Goal: Transaction & Acquisition: Purchase product/service

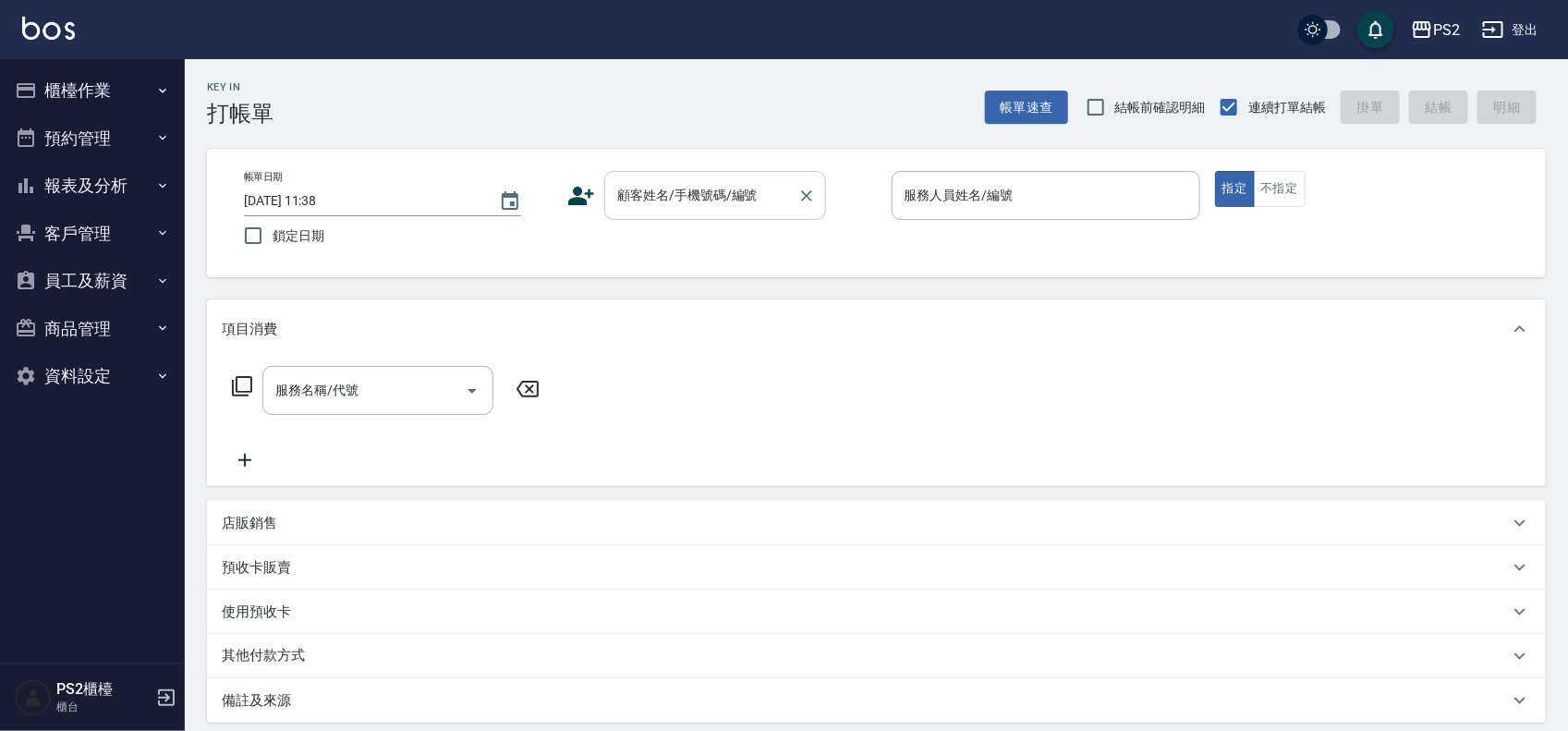
click at [698, 199] on div "顧客姓名/手機號碼/編號 顧客姓名/手機號碼/編號" at bounding box center [715, 196] width 221 height 49
type input "[PERSON_NAME]/0982829906/"
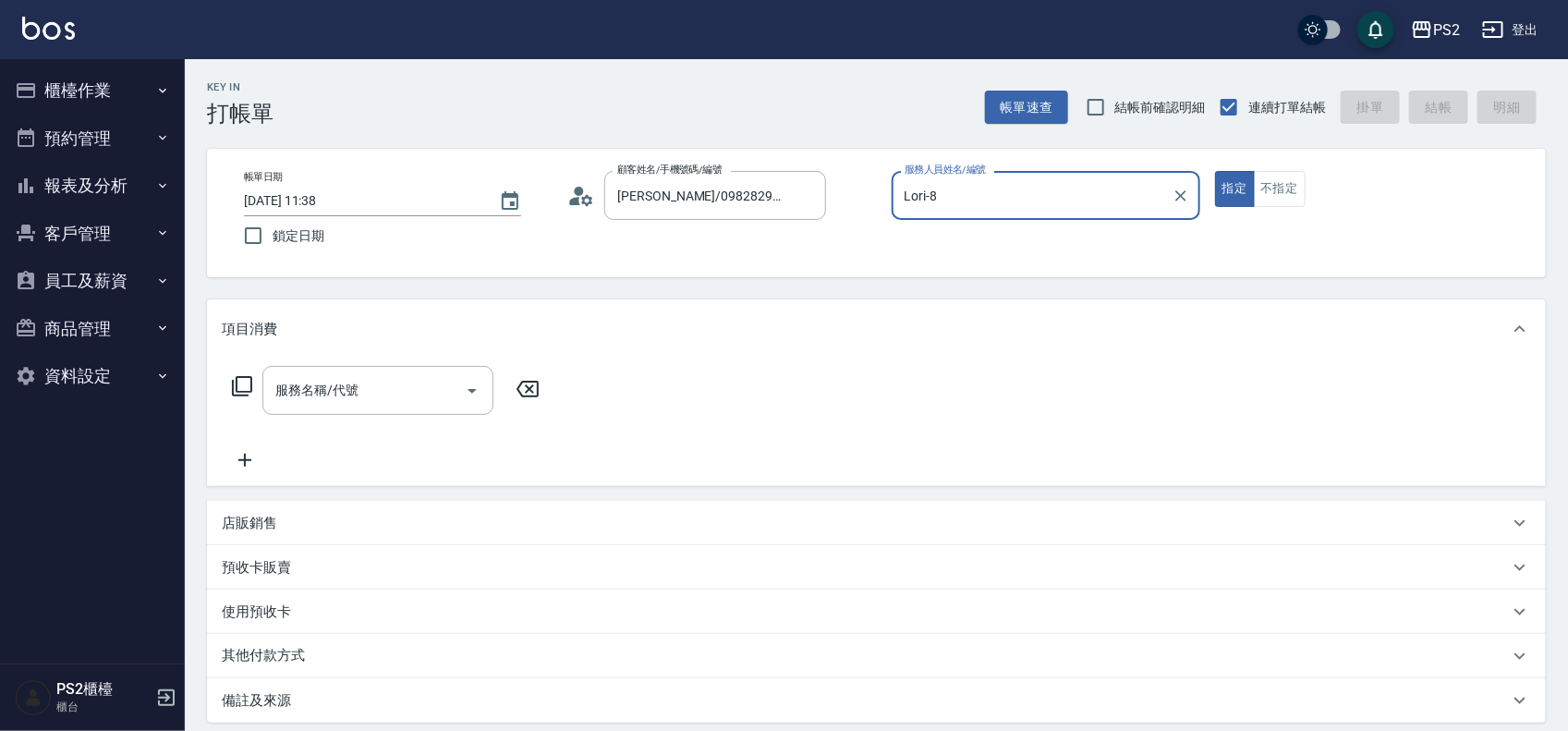
type input "Lori-8"
click at [1215, 171] on button "指定" at bounding box center [1235, 189] width 40 height 36
type button "true"
click at [252, 381] on icon at bounding box center [241, 385] width 20 height 20
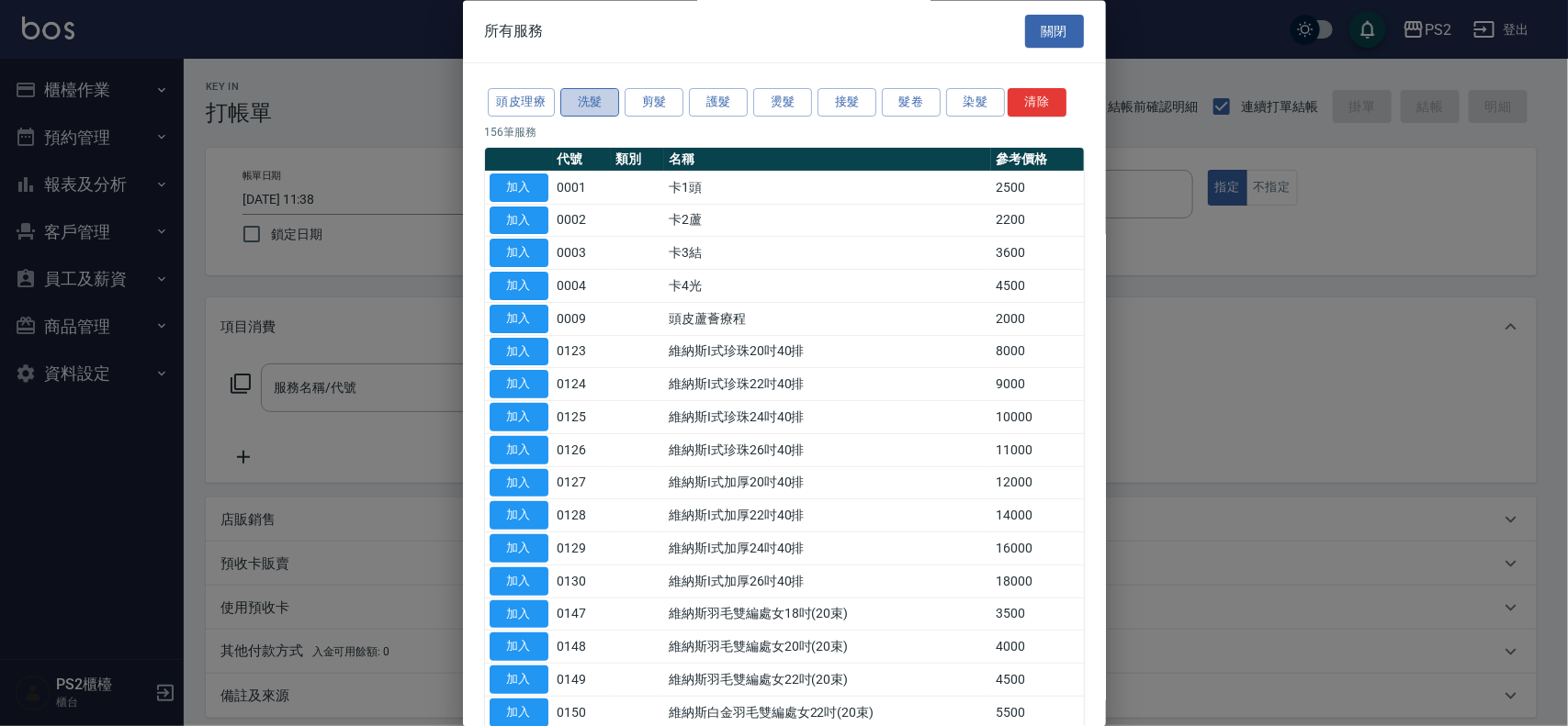
click at [579, 113] on button "洗髮" at bounding box center [590, 103] width 58 height 28
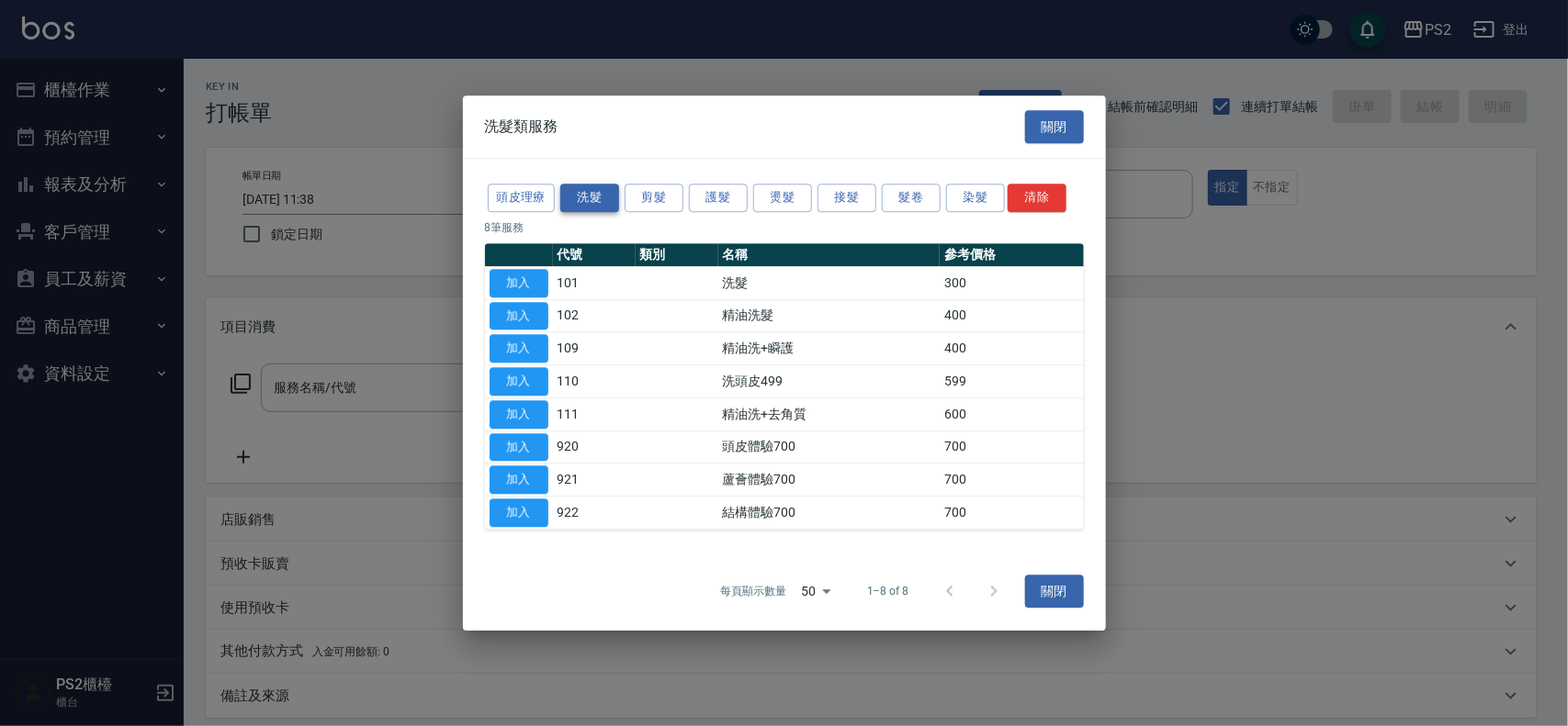
click at [579, 103] on div "洗髮類服務 關閉 頭皮理療 洗髮 剪髮 護髮 燙髮 接髮 髮卷 染髮 清除 8 筆服務 代號 類別 名稱 參考價格 加入 101 洗髮 300 加入 102 …" at bounding box center [784, 363] width 642 height 535
click at [579, 103] on div "洗髮類服務" at bounding box center [521, 126] width 118 height 48
click at [522, 314] on button "加入" at bounding box center [518, 316] width 58 height 28
type input "精油洗髮(102)"
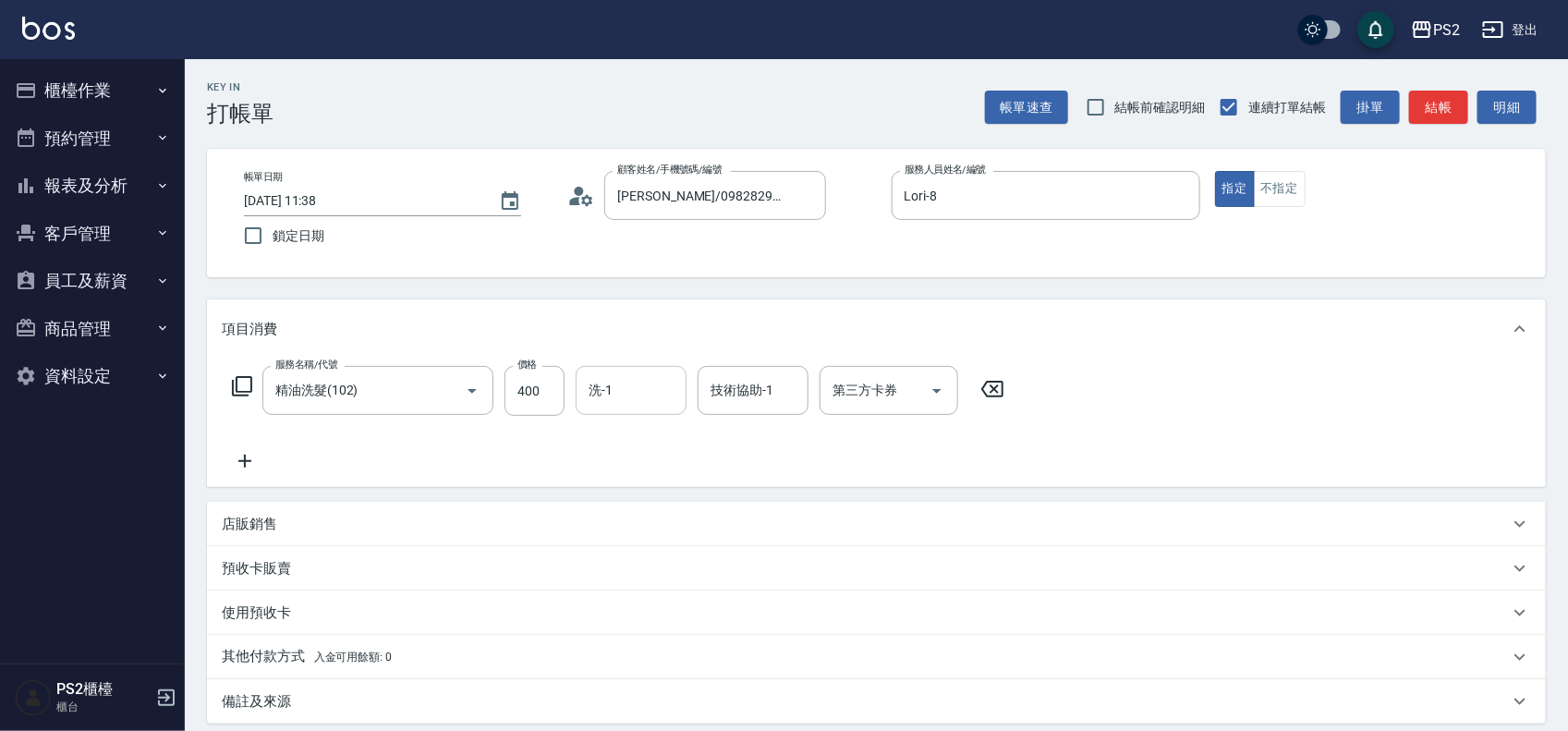
click at [647, 393] on input "洗-1" at bounding box center [631, 390] width 95 height 32
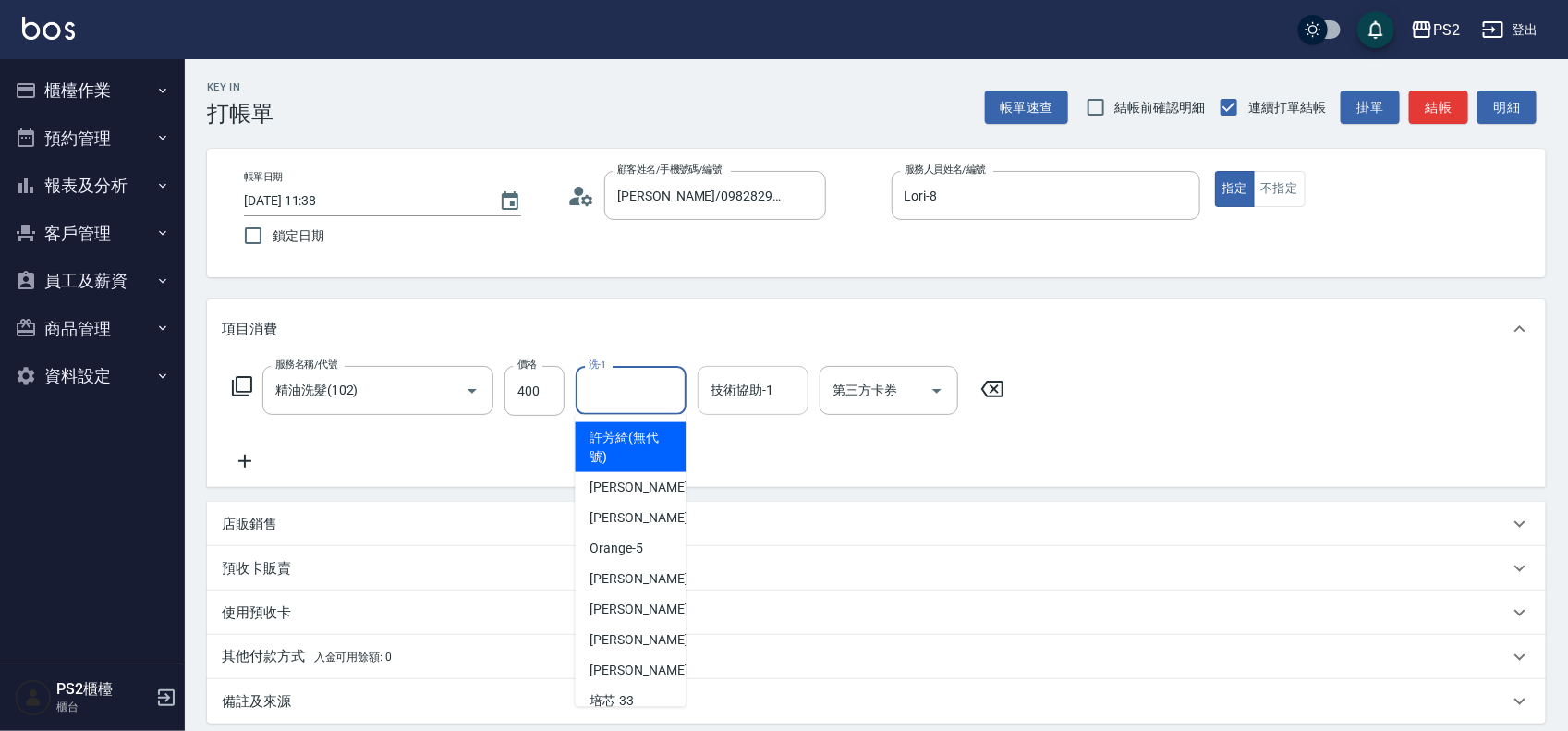
click at [764, 393] on input "技術協助-1" at bounding box center [753, 390] width 95 height 32
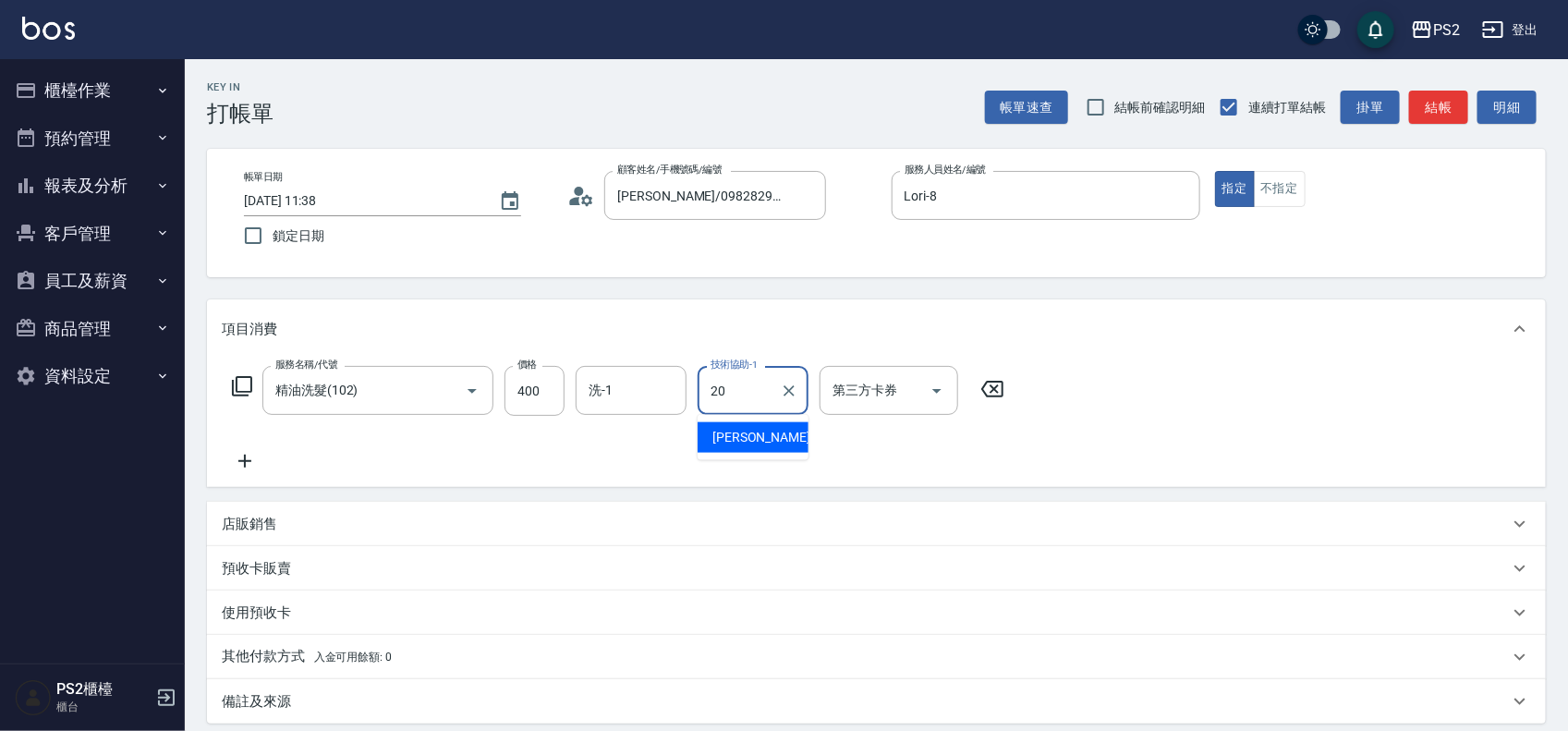
type input "[PERSON_NAME]-20"
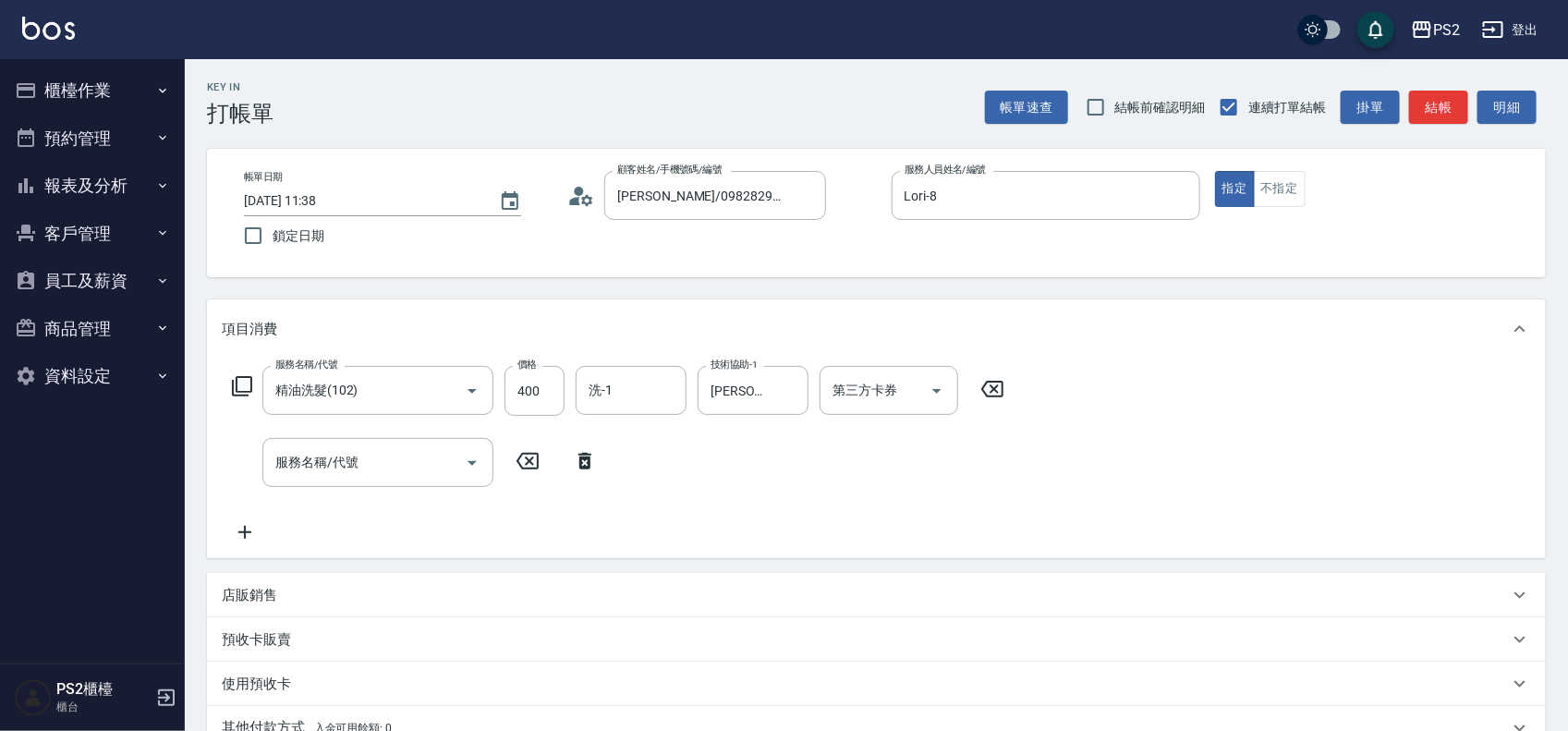
click at [227, 385] on div "服務名稱/代號 精油洗髮(102) 服務名稱/代號 價格 400 價格 洗-1 洗-1 技術協助-1 冠霖-20 技術協助-1 第三方卡券 第三方卡券" at bounding box center [618, 391] width 794 height 50
click at [234, 384] on icon at bounding box center [241, 385] width 22 height 22
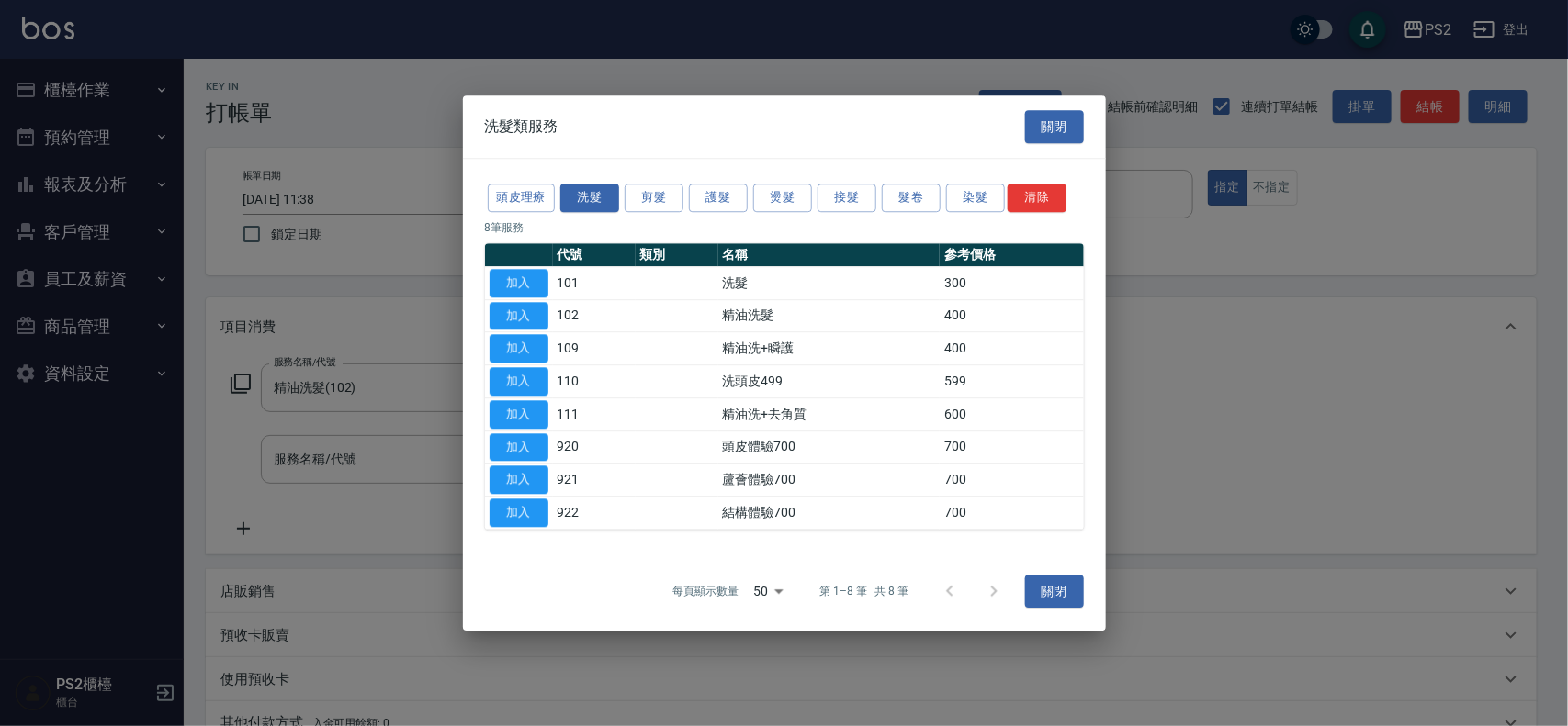
click at [622, 196] on div "頭皮理療 洗髮 剪髮 護髮 燙髮 接髮 髮卷 染髮 清除" at bounding box center [784, 197] width 599 height 34
click at [642, 189] on button "剪髮" at bounding box center [654, 197] width 58 height 28
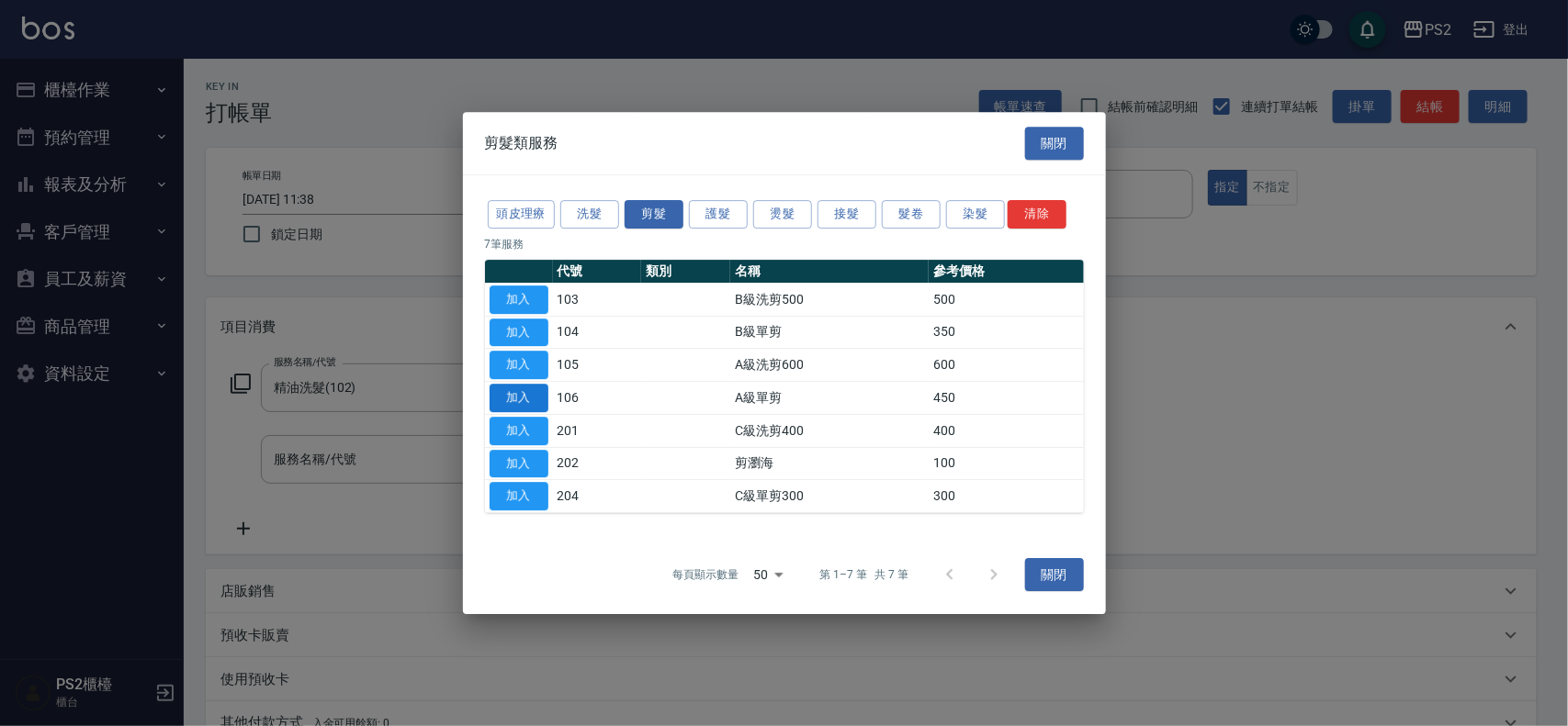
click at [520, 400] on button "加入" at bounding box center [518, 398] width 58 height 28
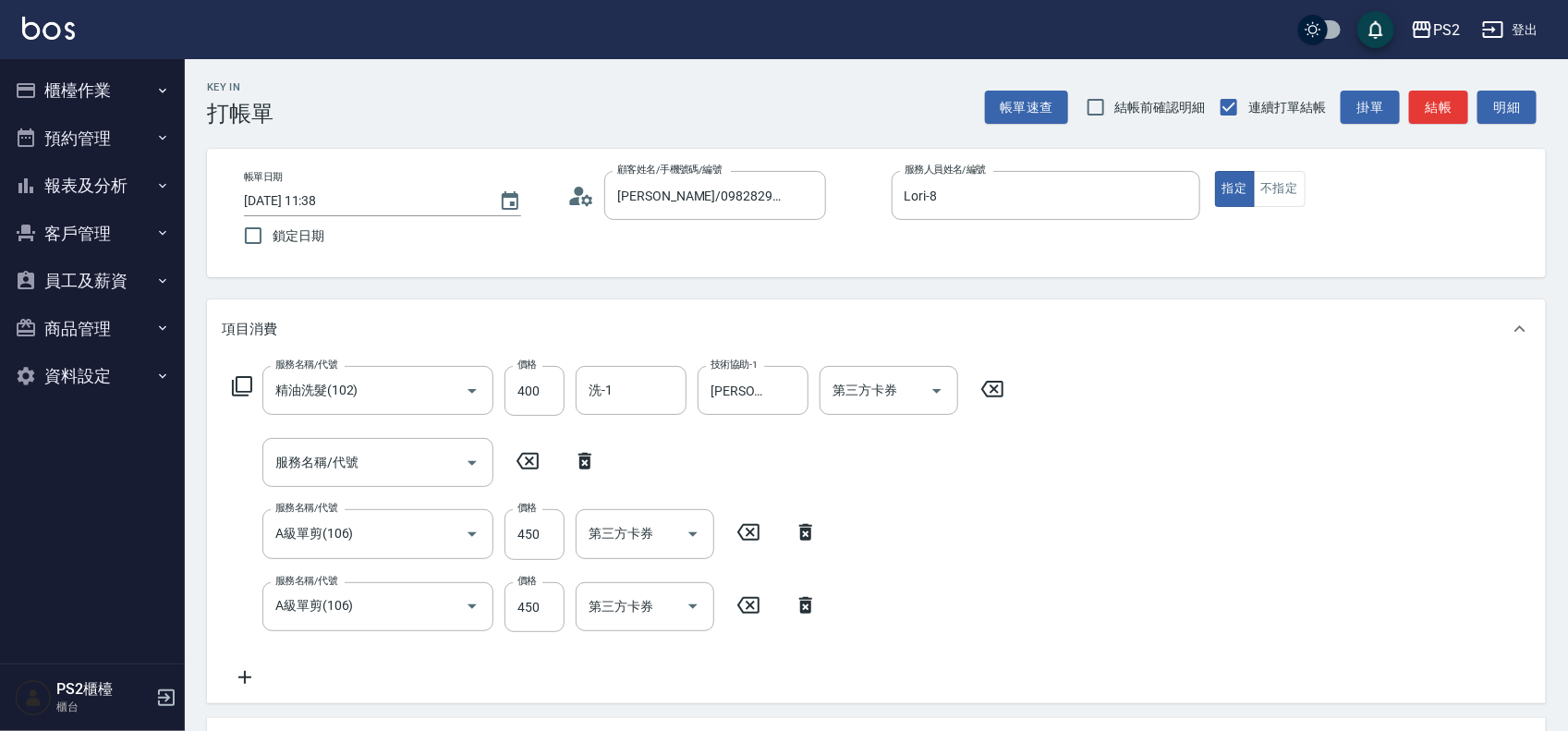
click at [808, 607] on icon at bounding box center [806, 606] width 13 height 17
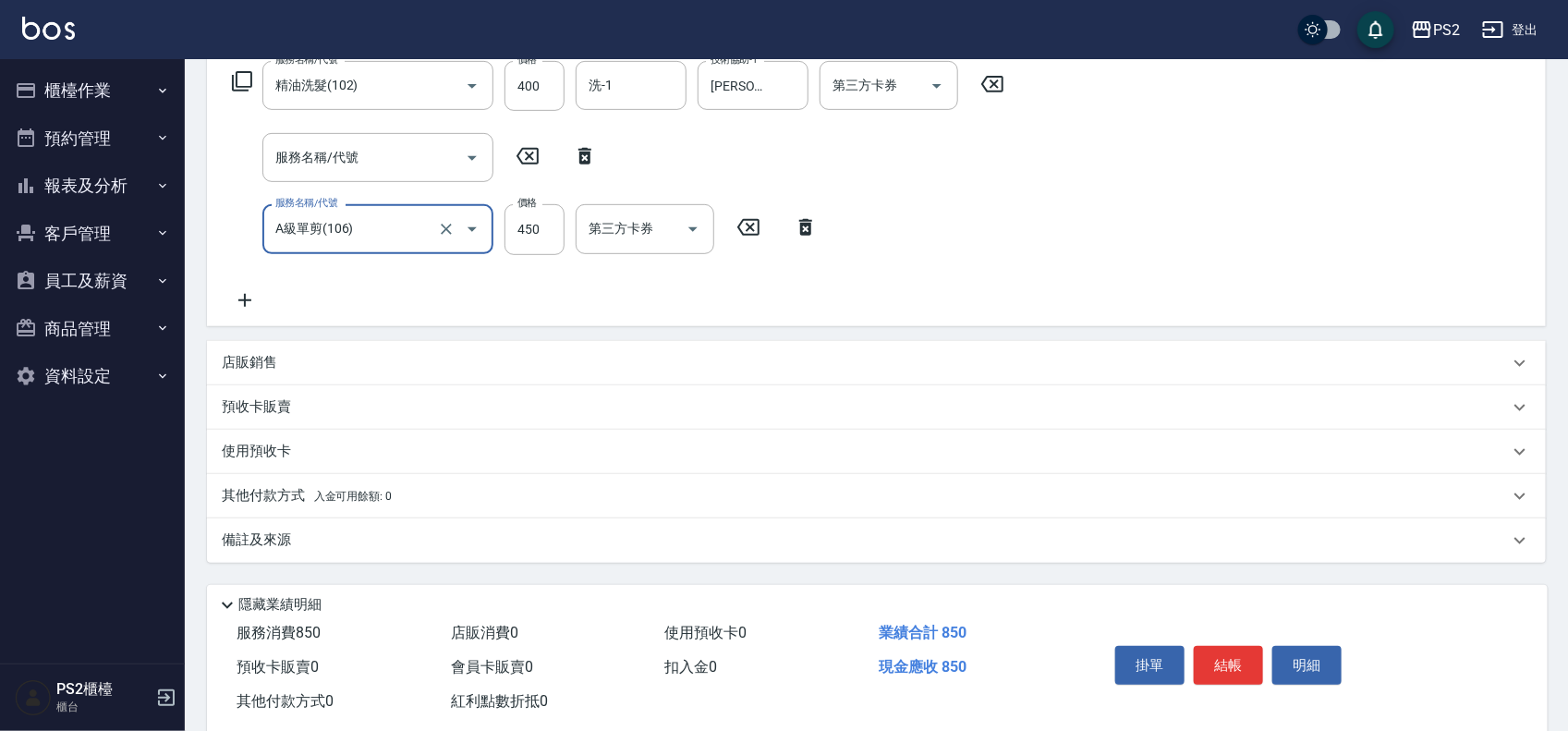
scroll to position [344, 0]
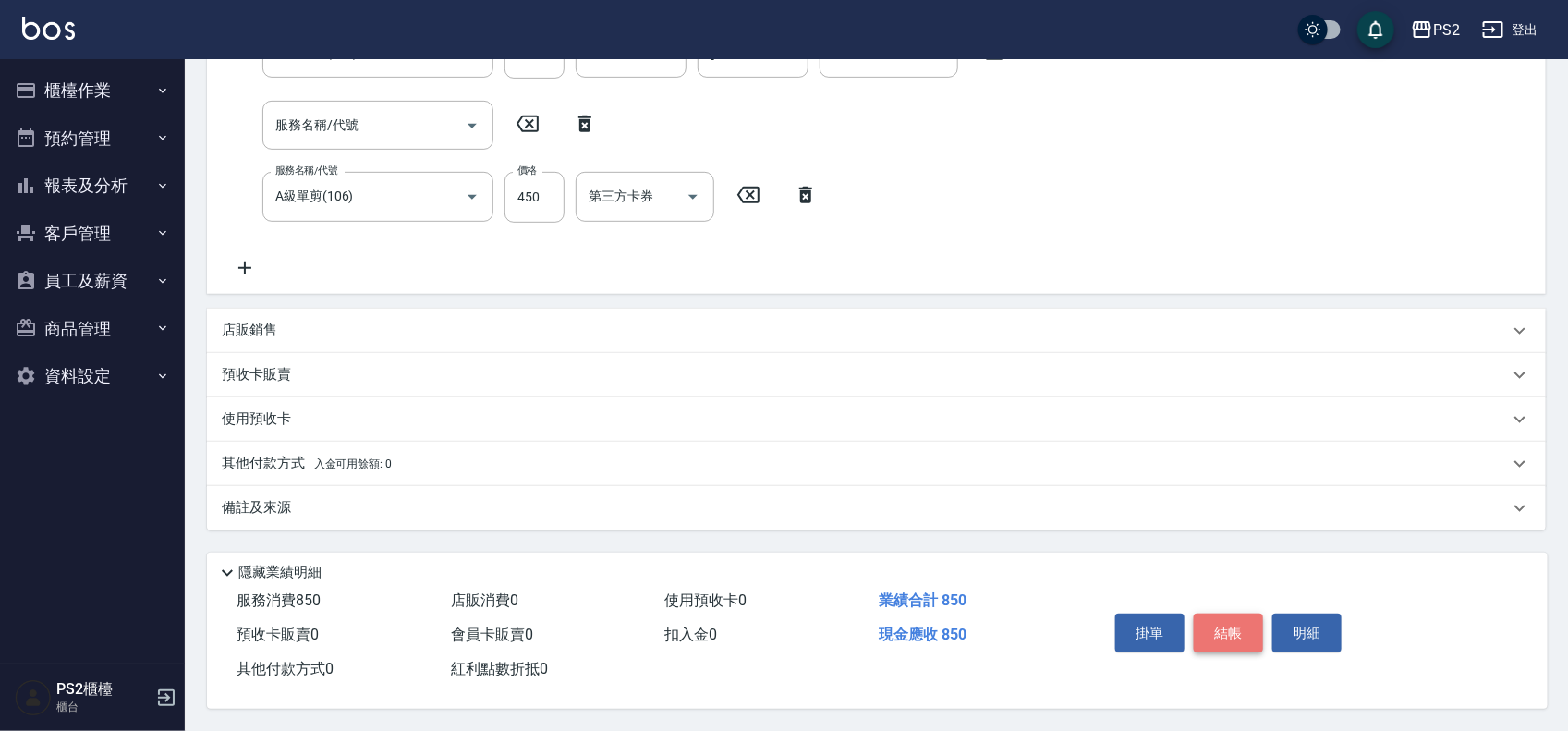
click at [1230, 620] on button "結帳" at bounding box center [1227, 633] width 69 height 39
type input "[DATE] 15:53"
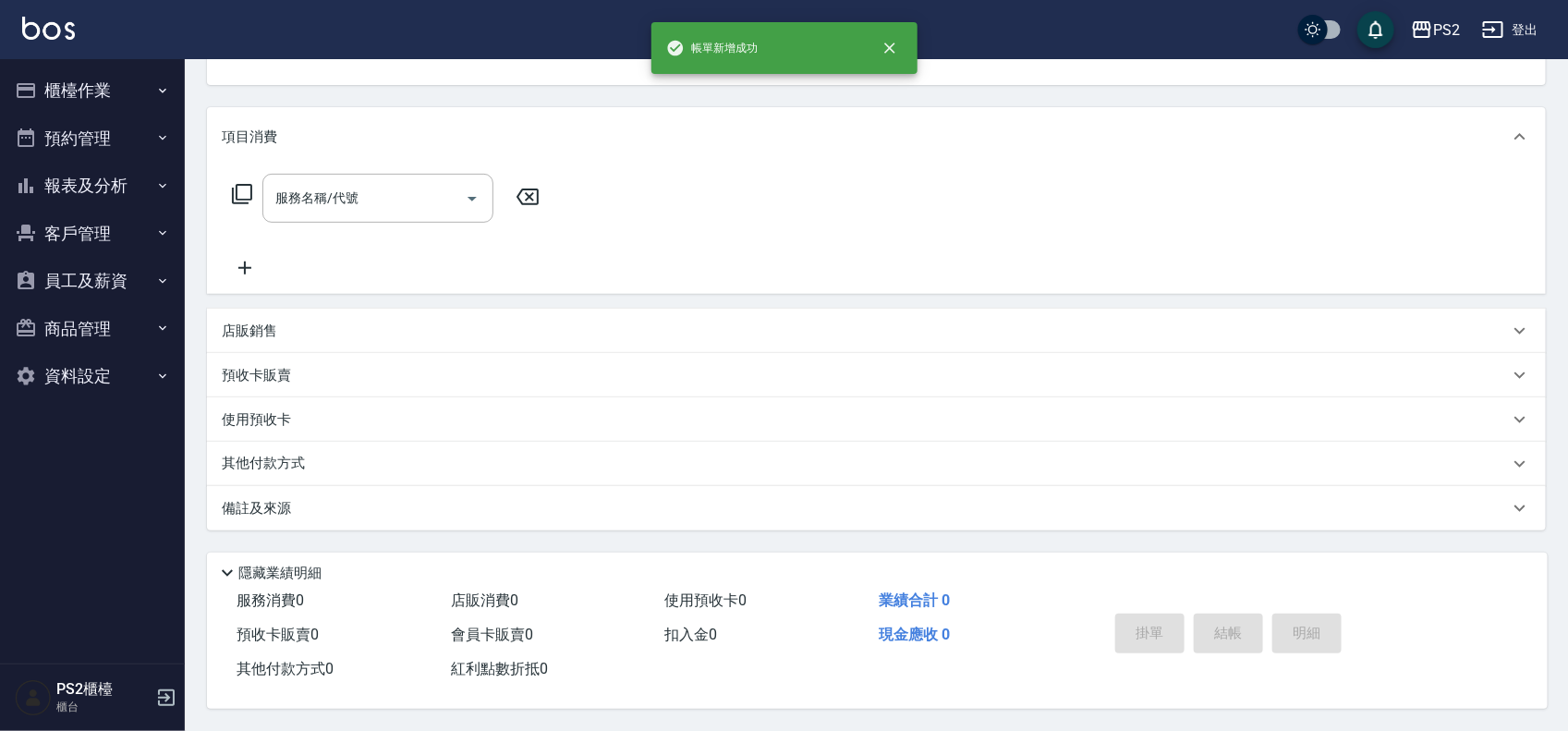
scroll to position [0, 0]
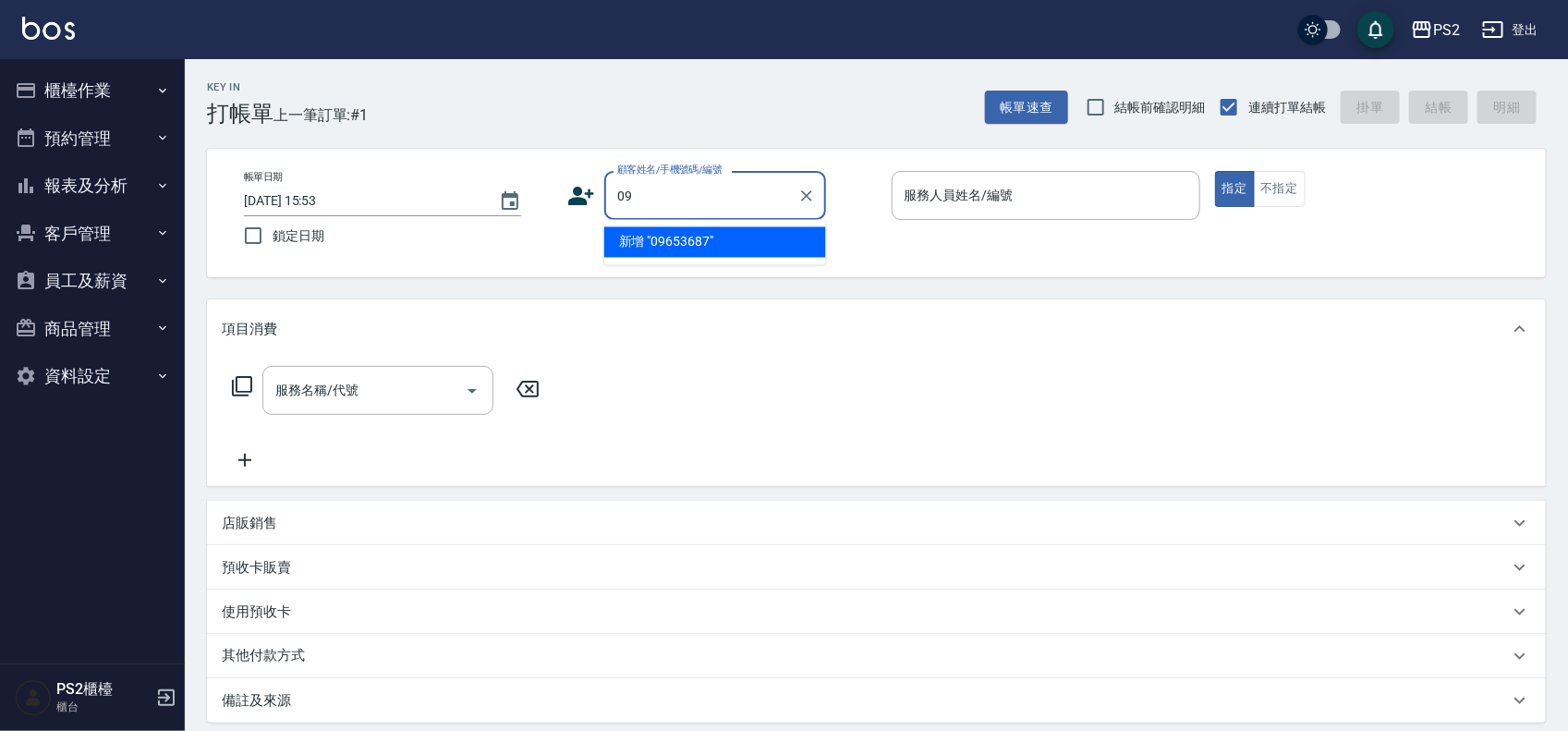
type input "0"
type input "0965388781"
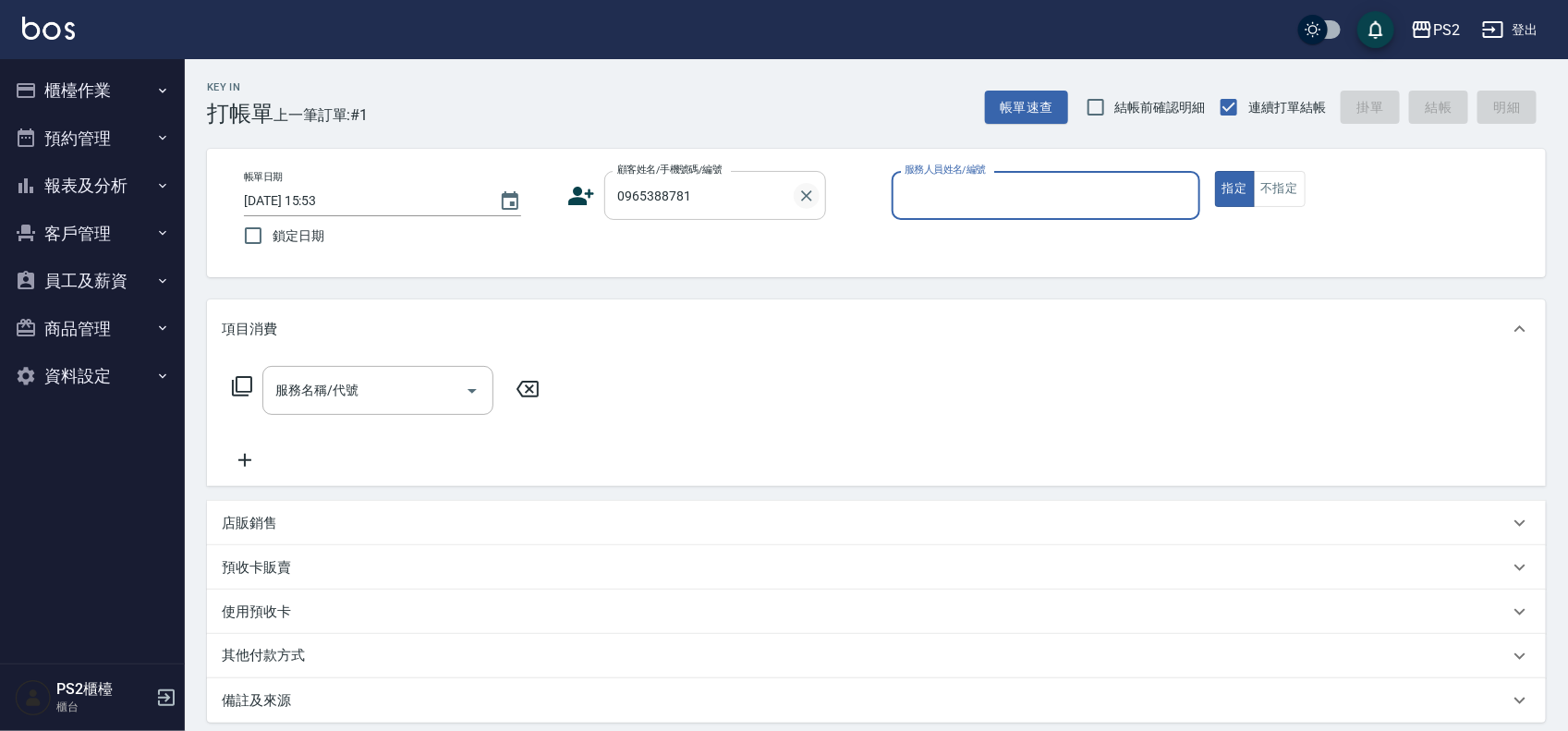
click at [810, 195] on icon "Clear" at bounding box center [807, 196] width 19 height 19
